Goal: Task Accomplishment & Management: Use online tool/utility

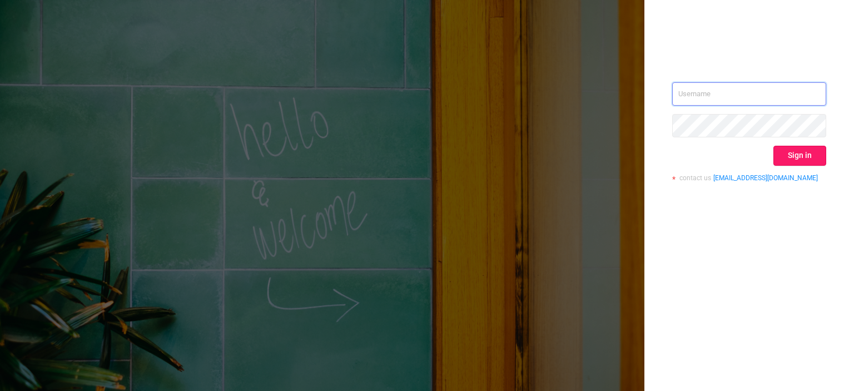
type input "[EMAIL_ADDRESS][DOMAIN_NAME]"
click at [476, 146] on button "Sign in" at bounding box center [800, 156] width 53 height 20
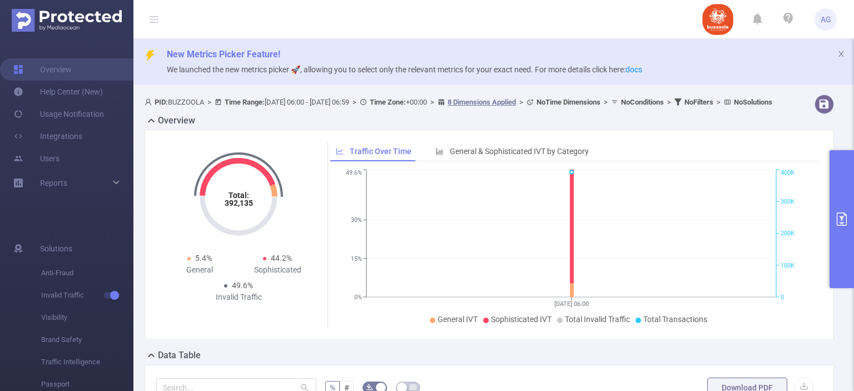
click at [476, 202] on button "primary" at bounding box center [842, 219] width 24 height 138
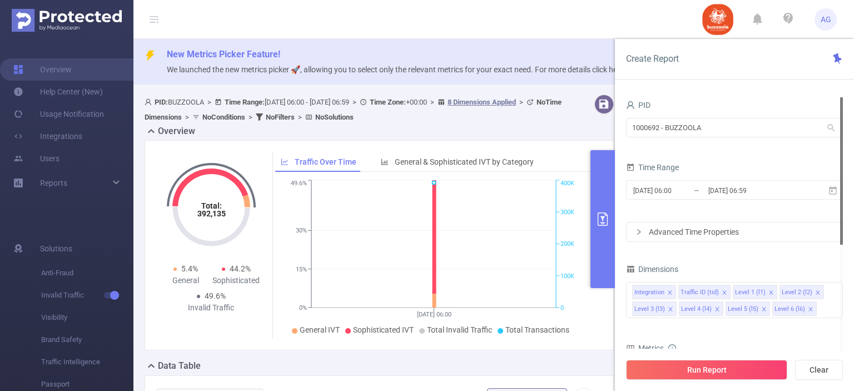
click at [476, 236] on div "Advanced Time Properties" at bounding box center [735, 232] width 216 height 19
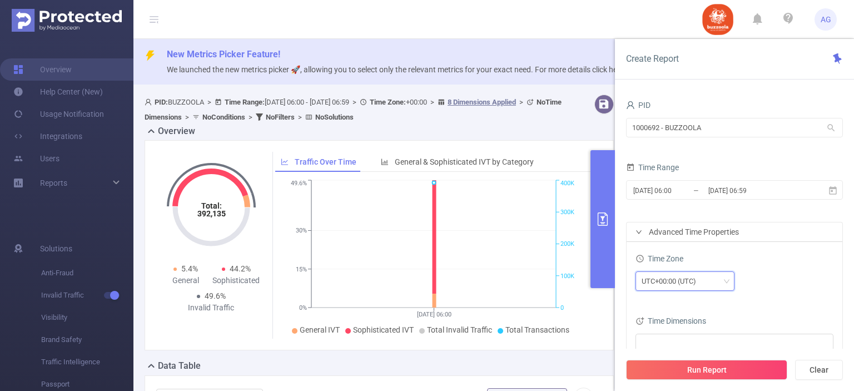
click at [476, 278] on div "UTC+00:00 (UTC)" at bounding box center [685, 281] width 87 height 18
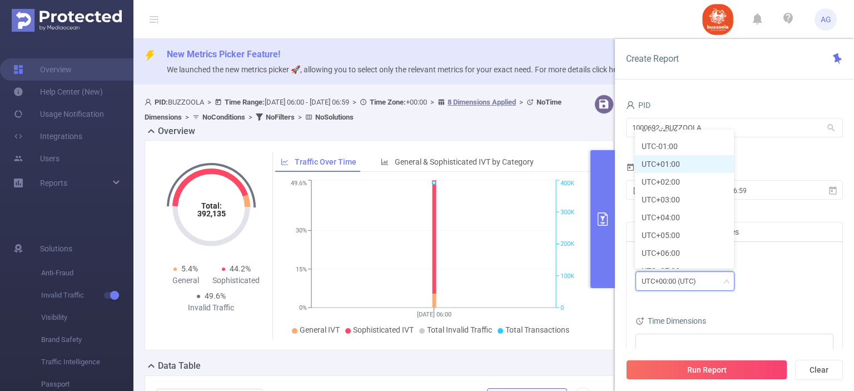
scroll to position [204, 0]
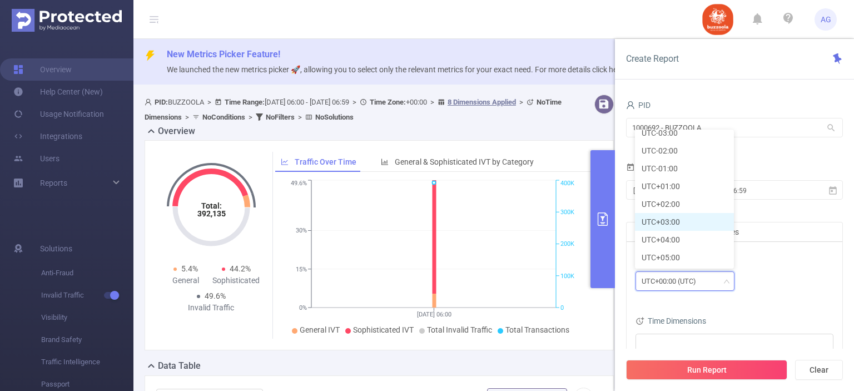
click at [476, 226] on li "UTC+03:00" at bounding box center [684, 222] width 99 height 18
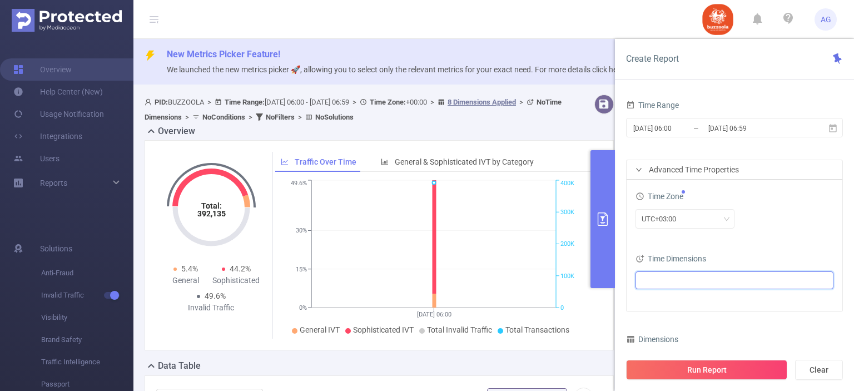
click at [476, 282] on ul at bounding box center [730, 280] width 183 height 17
click at [476, 302] on span at bounding box center [655, 300] width 9 height 9
click at [476, 244] on div "Time Zone UTC+03:00 Time Dimensions Date" at bounding box center [735, 246] width 216 height 132
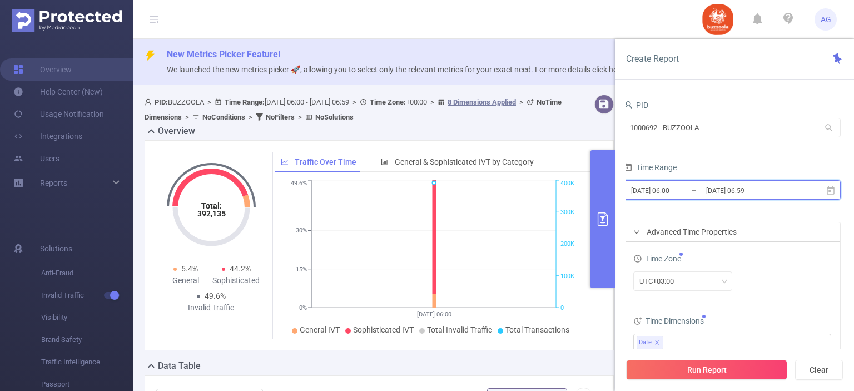
click at [476, 192] on icon at bounding box center [831, 191] width 10 height 10
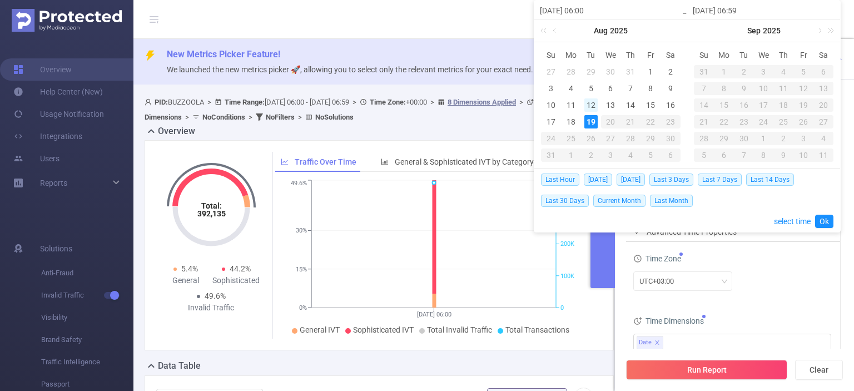
click at [476, 102] on div "12" at bounding box center [591, 104] width 13 height 13
click at [476, 118] on div "18" at bounding box center [571, 121] width 13 height 13
type input "2025-08-12 06:00"
type input "2025-08-18 06:59"
type input "2025-08-12 06:00"
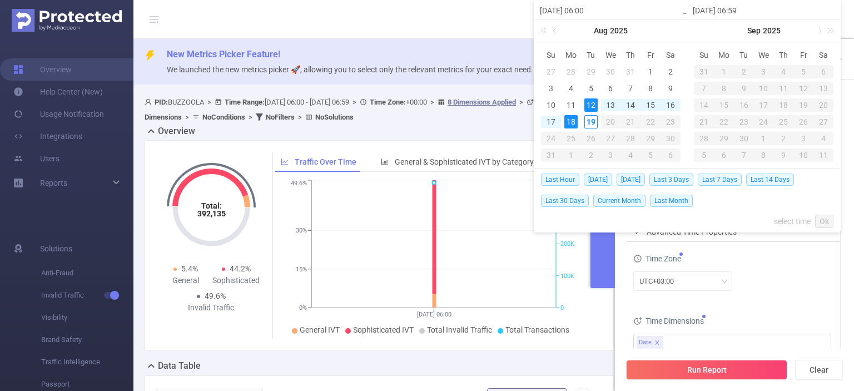
type input "2025-08-18 06:59"
click at [476, 219] on link "Ok" at bounding box center [825, 221] width 18 height 13
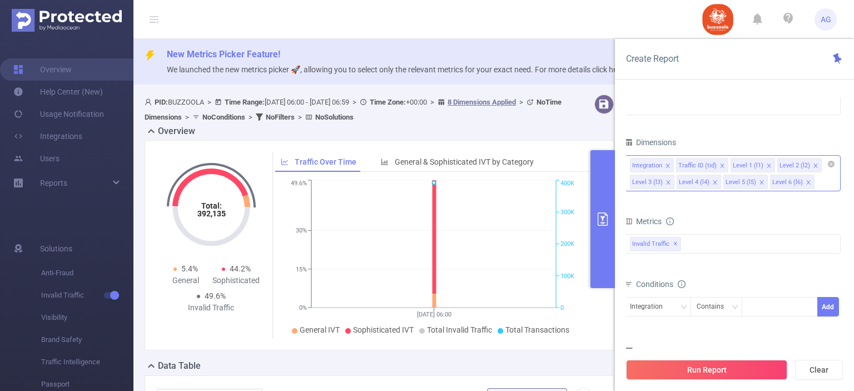
click at [476, 166] on icon "icon: close" at bounding box center [668, 166] width 6 height 6
click at [476, 164] on icon "icon: close" at bounding box center [677, 166] width 6 height 6
click at [476, 190] on div "Level 1 (l1) Level 2 (l2) Level 3 (l3) Level 4 (l4) Level 5 (l5) Level 6 (l6)" at bounding box center [732, 173] width 217 height 36
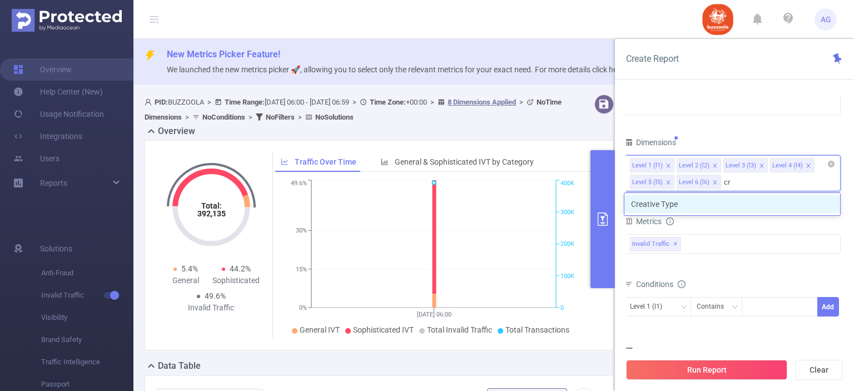
type input "cre"
click at [476, 206] on li "Creative Type" at bounding box center [733, 204] width 216 height 18
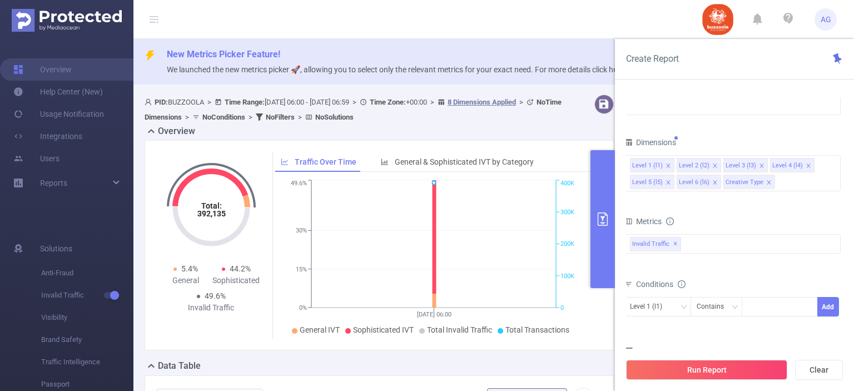
click at [476, 146] on div "Dimensions" at bounding box center [732, 144] width 217 height 18
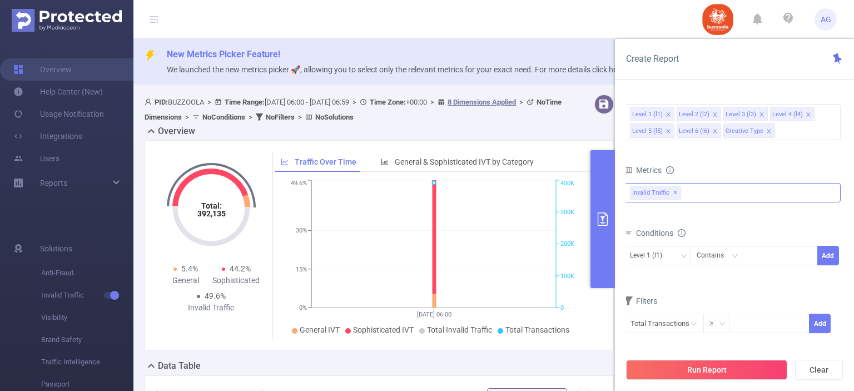
click at [476, 193] on div "Invalid Traffic ✕" at bounding box center [732, 192] width 217 height 19
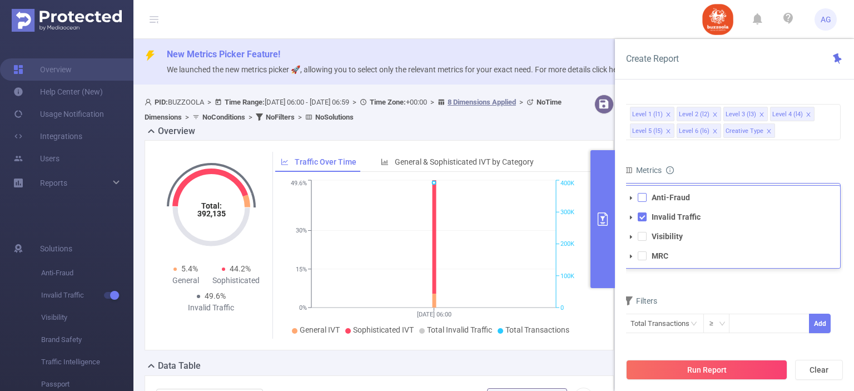
click at [476, 197] on span at bounding box center [642, 197] width 9 height 9
click at [476, 240] on span at bounding box center [642, 236] width 9 height 9
click at [476, 253] on span at bounding box center [642, 255] width 9 height 9
click at [476, 162] on div "Metrics" at bounding box center [732, 171] width 217 height 18
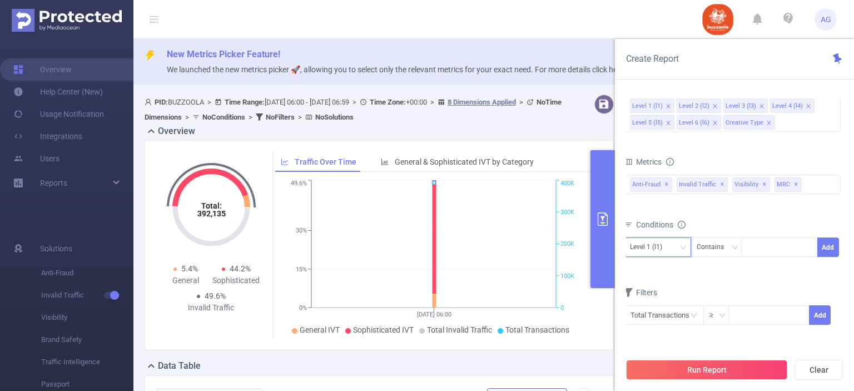
click at [476, 245] on div "Level 1 (l1)" at bounding box center [650, 247] width 40 height 18
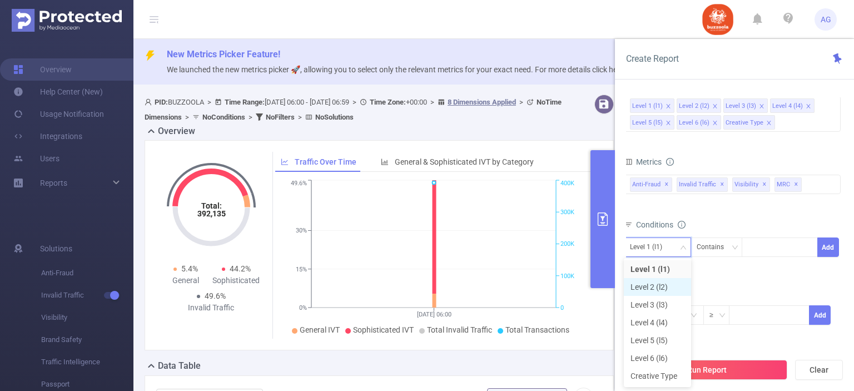
click at [476, 283] on li "Level 2 (l2)" at bounding box center [657, 287] width 67 height 18
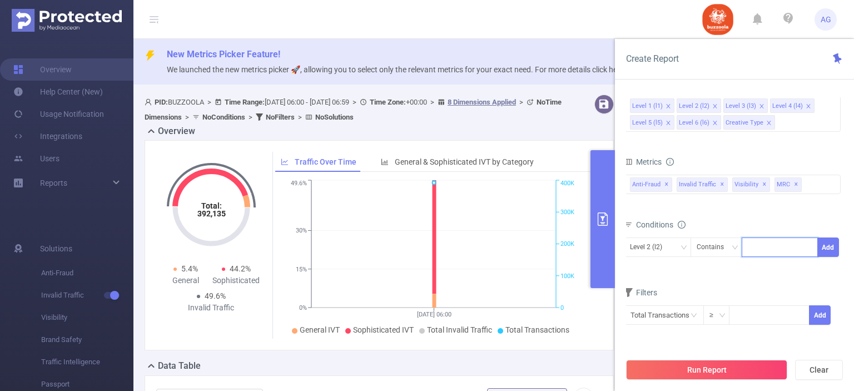
click at [476, 242] on input at bounding box center [750, 247] width 5 height 14
paste input "583140"
type input "583140"
click at [476, 276] on li "583140" at bounding box center [780, 269] width 76 height 18
click at [476, 238] on button "Add" at bounding box center [829, 247] width 22 height 19
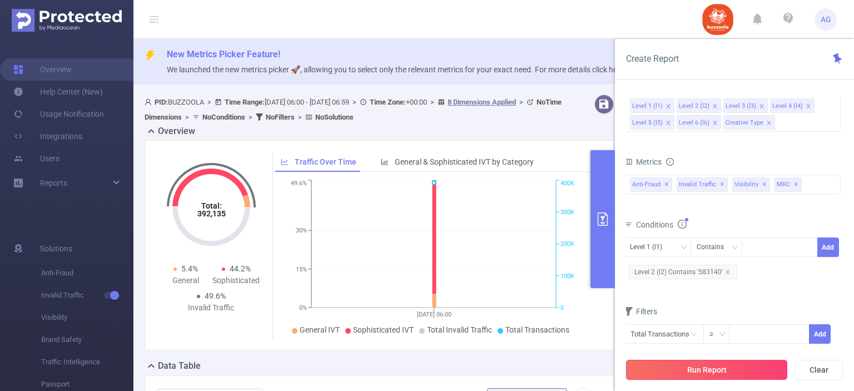
click at [476, 304] on button "Run Report" at bounding box center [706, 370] width 161 height 20
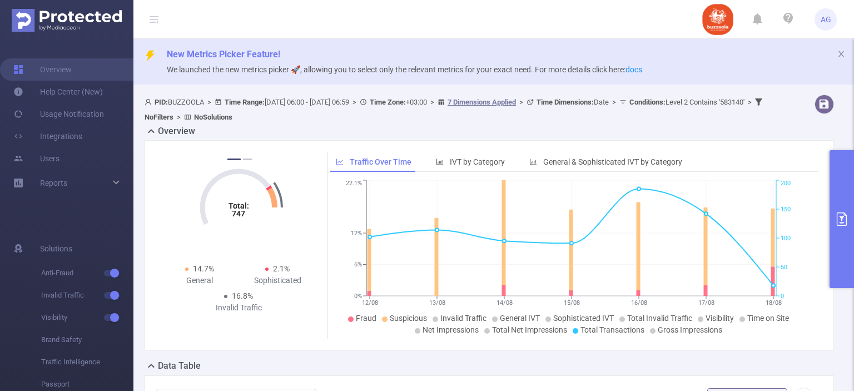
scroll to position [138, 0]
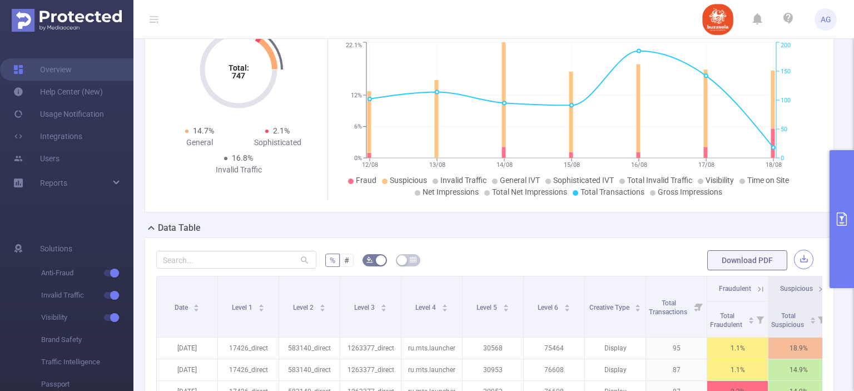
click at [476, 254] on button "button" at bounding box center [803, 259] width 19 height 19
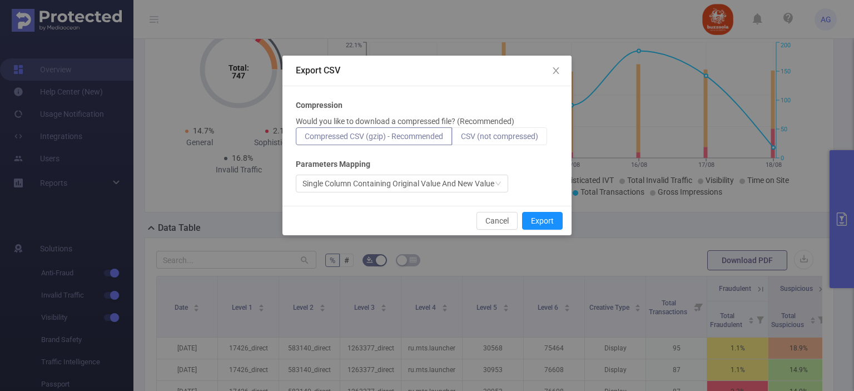
click at [476, 139] on span "CSV (not compressed)" at bounding box center [499, 136] width 77 height 9
click at [461, 139] on input "CSV (not compressed)" at bounding box center [461, 139] width 0 height 0
click at [476, 220] on button "Export" at bounding box center [542, 221] width 41 height 18
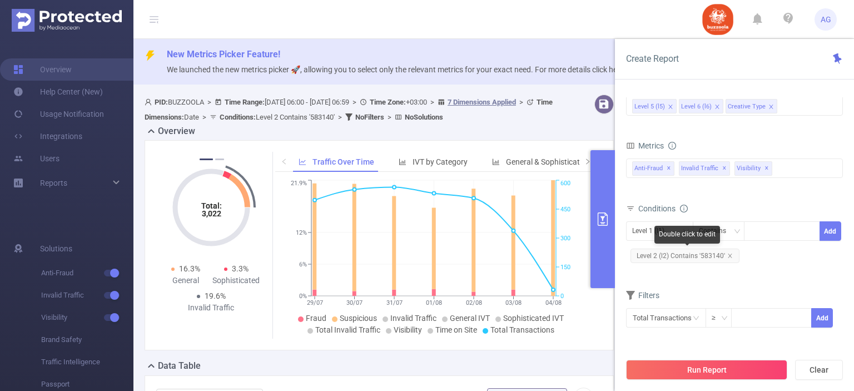
click at [704, 254] on span "Level 2 (l2) Contains '583140'" at bounding box center [685, 256] width 109 height 14
click at [711, 254] on span "Level 2 (l2) Contains '583140'" at bounding box center [685, 256] width 109 height 14
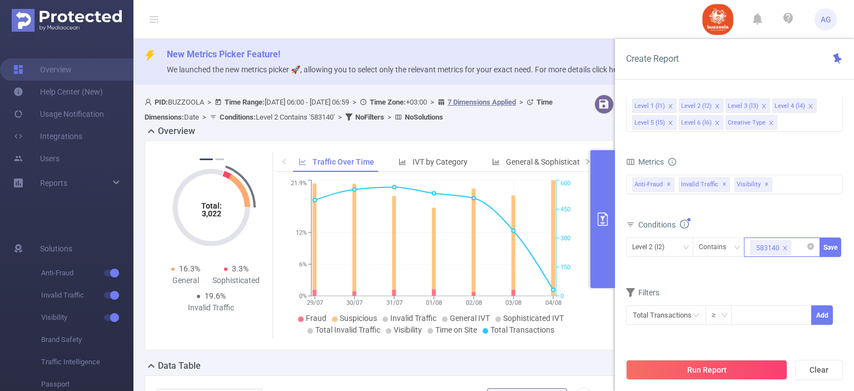
click at [784, 249] on icon "icon: close" at bounding box center [786, 248] width 6 height 6
click at [778, 244] on div at bounding box center [782, 247] width 64 height 18
paste input "588126"
type input "588126"
click at [780, 272] on li "588126" at bounding box center [782, 269] width 76 height 18
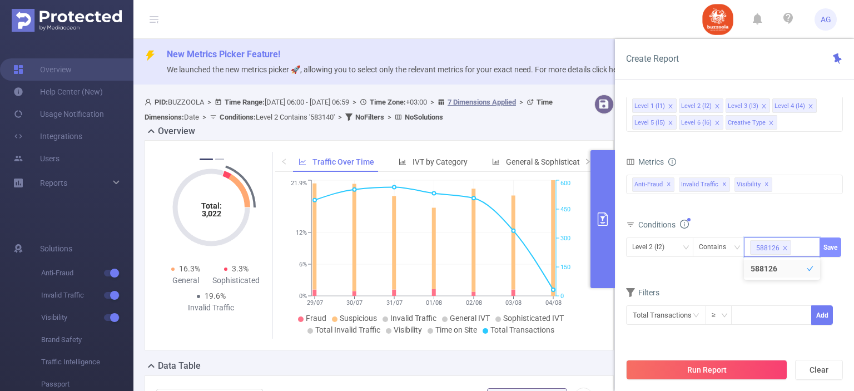
click at [831, 247] on button "Save" at bounding box center [831, 247] width 22 height 19
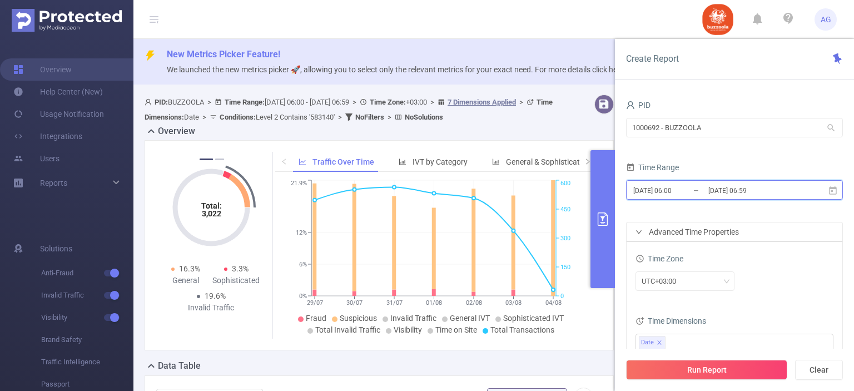
click at [836, 197] on span "2025-07-29 06:00 _ 2025-08-04 06:59" at bounding box center [734, 189] width 217 height 19
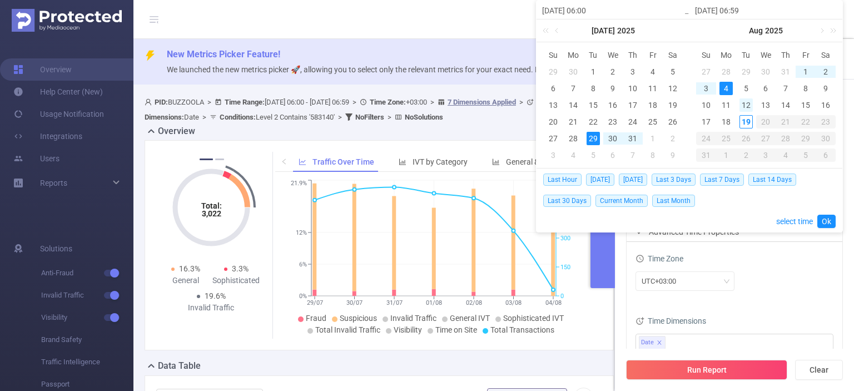
click at [745, 102] on div "12" at bounding box center [746, 104] width 13 height 13
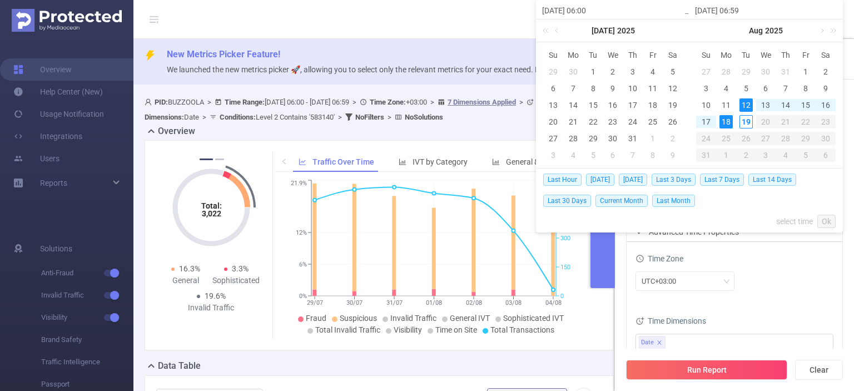
click at [729, 117] on div "18" at bounding box center [726, 121] width 13 height 13
type input "2025-08-12 06:00"
type input "2025-08-18 06:59"
type input "2025-08-12 06:00"
type input "2025-08-18 06:59"
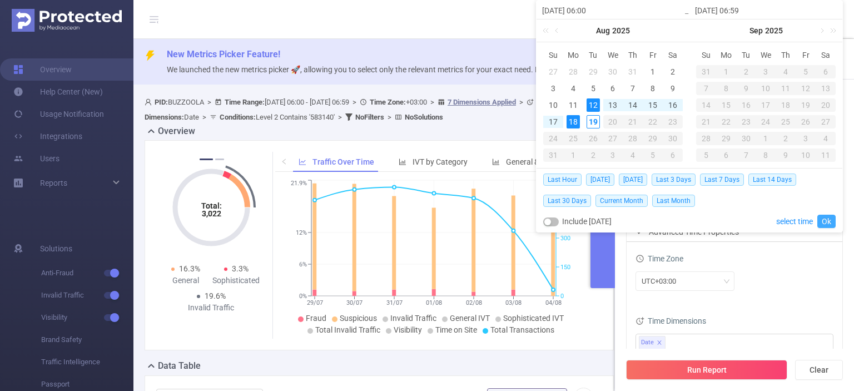
click at [827, 218] on link "Ok" at bounding box center [827, 221] width 18 height 13
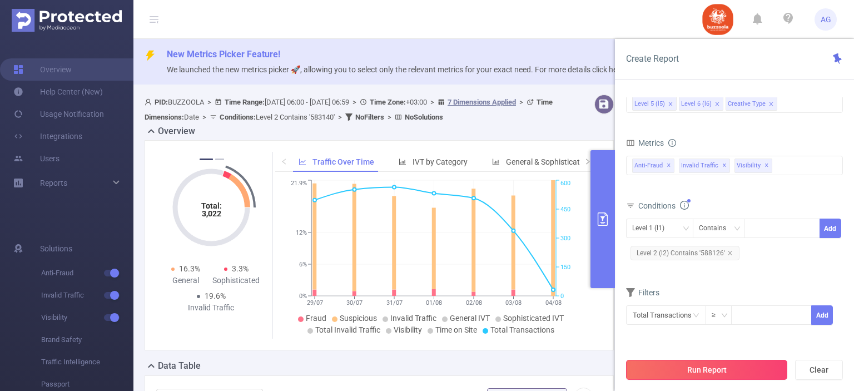
click at [732, 378] on button "Run Report" at bounding box center [706, 370] width 161 height 20
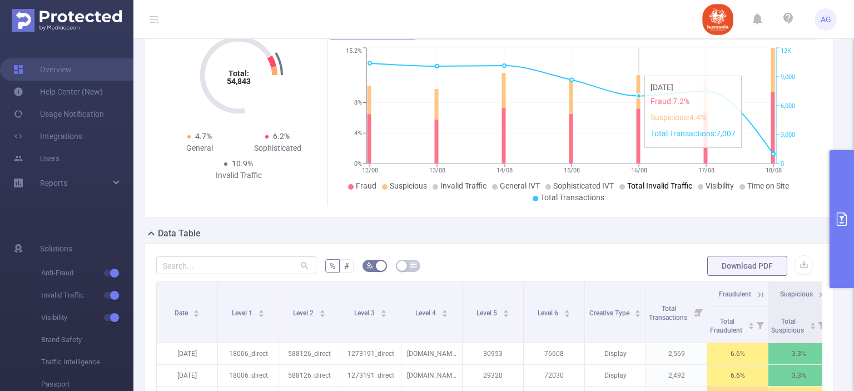
scroll to position [134, 0]
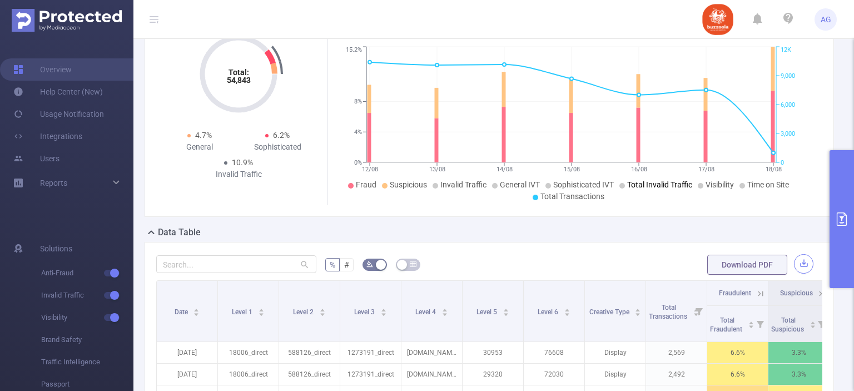
click at [794, 263] on button "button" at bounding box center [803, 263] width 19 height 19
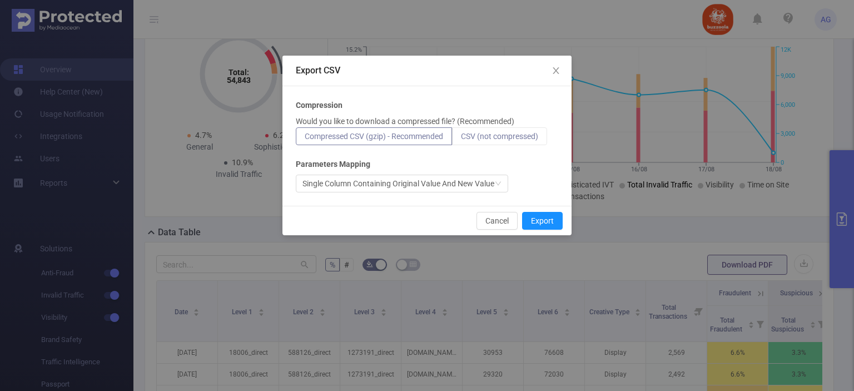
click at [515, 130] on label "CSV (not compressed)" at bounding box center [499, 136] width 95 height 18
click at [461, 139] on input "CSV (not compressed)" at bounding box center [461, 139] width 0 height 0
click at [538, 215] on button "Export" at bounding box center [542, 221] width 41 height 18
